Goal: Transaction & Acquisition: Register for event/course

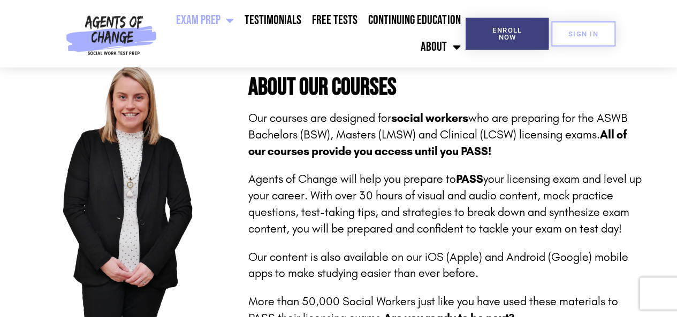
scroll to position [435, 0]
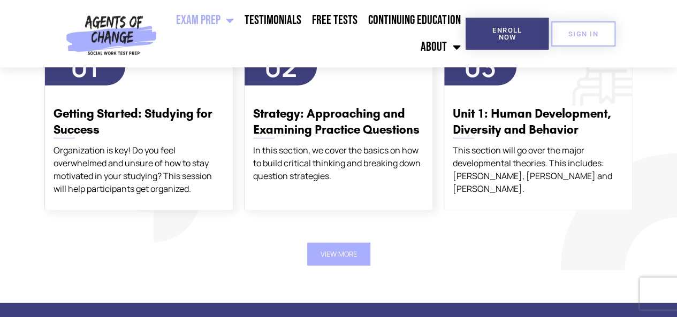
scroll to position [1452, 0]
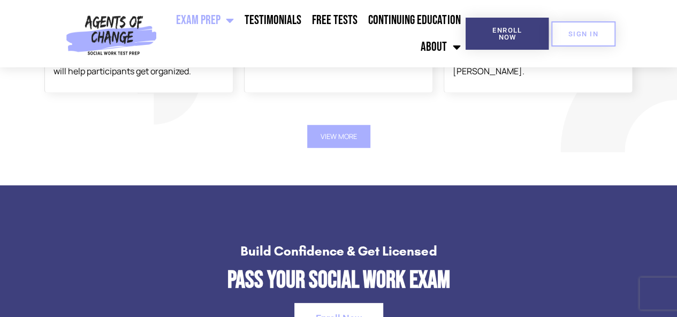
click at [352, 126] on button "View More" at bounding box center [338, 136] width 63 height 23
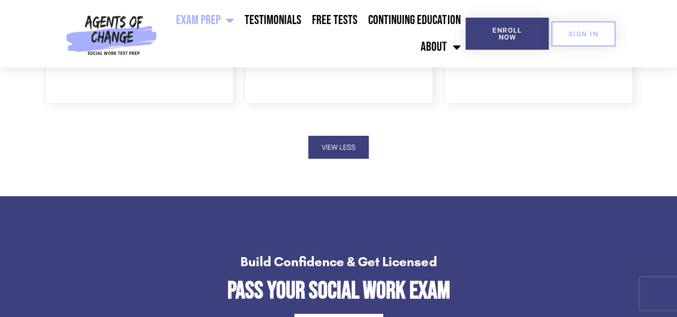
click at [346, 151] on button "View Less" at bounding box center [338, 147] width 60 height 23
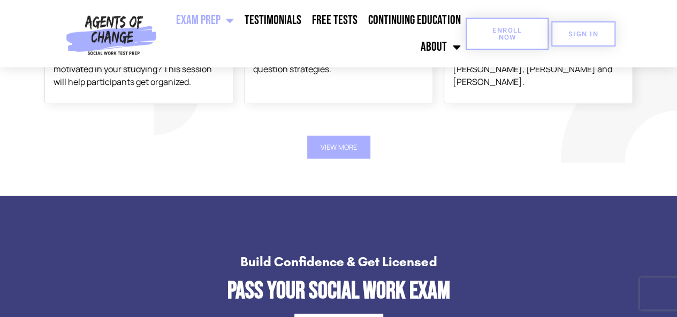
click at [491, 40] on span "Enroll Now" at bounding box center [507, 34] width 49 height 14
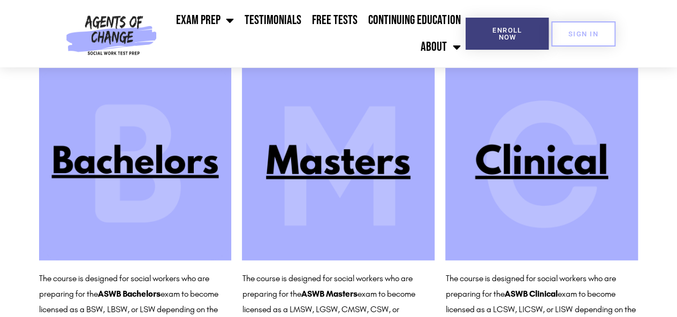
click at [398, 157] on img at bounding box center [338, 164] width 193 height 193
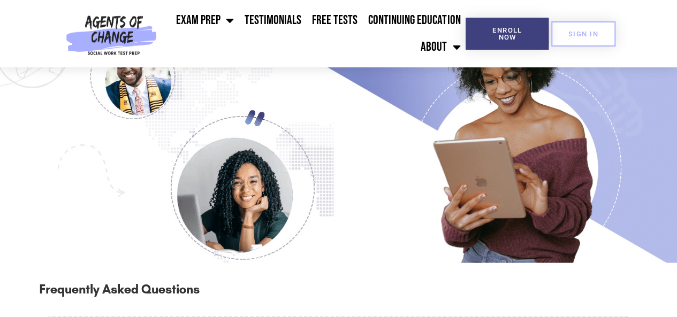
scroll to position [1178, 0]
